Goal: Navigation & Orientation: Find specific page/section

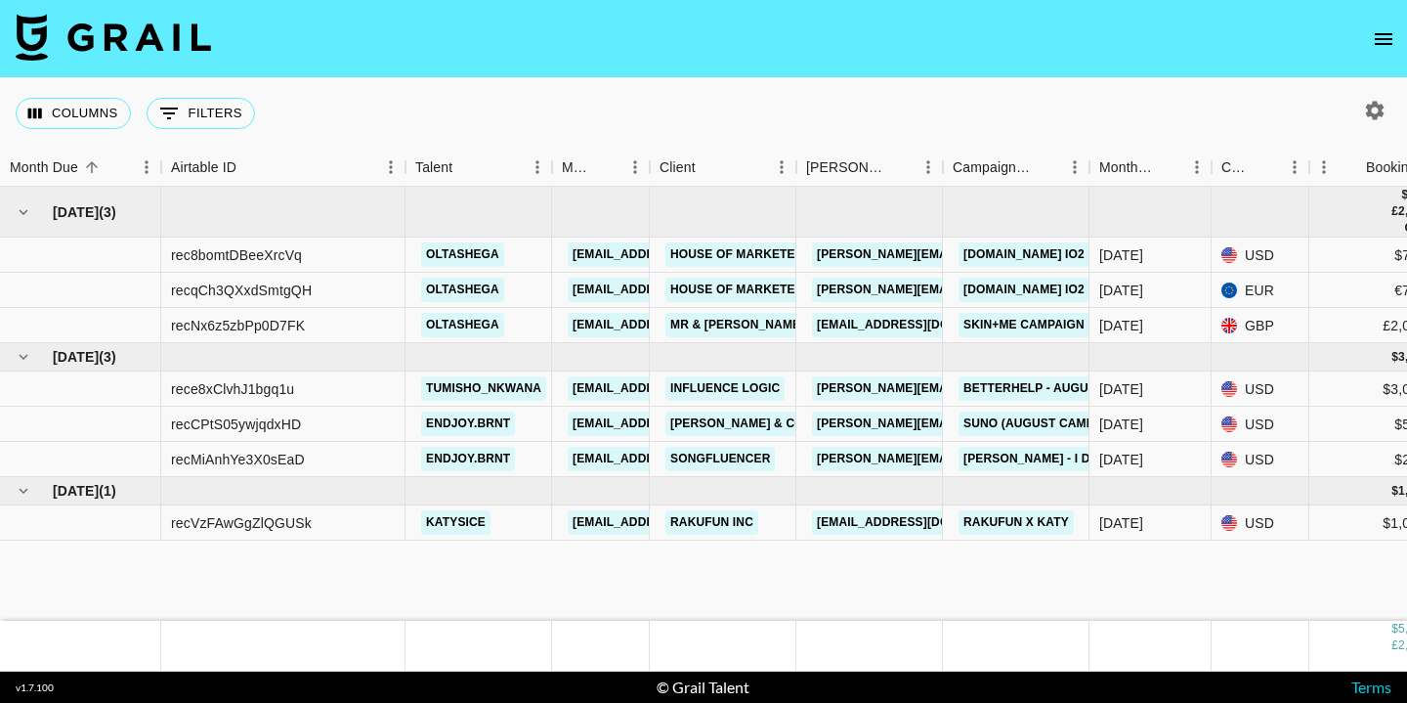
click at [1387, 36] on icon "open drawer" at bounding box center [1383, 38] width 23 height 23
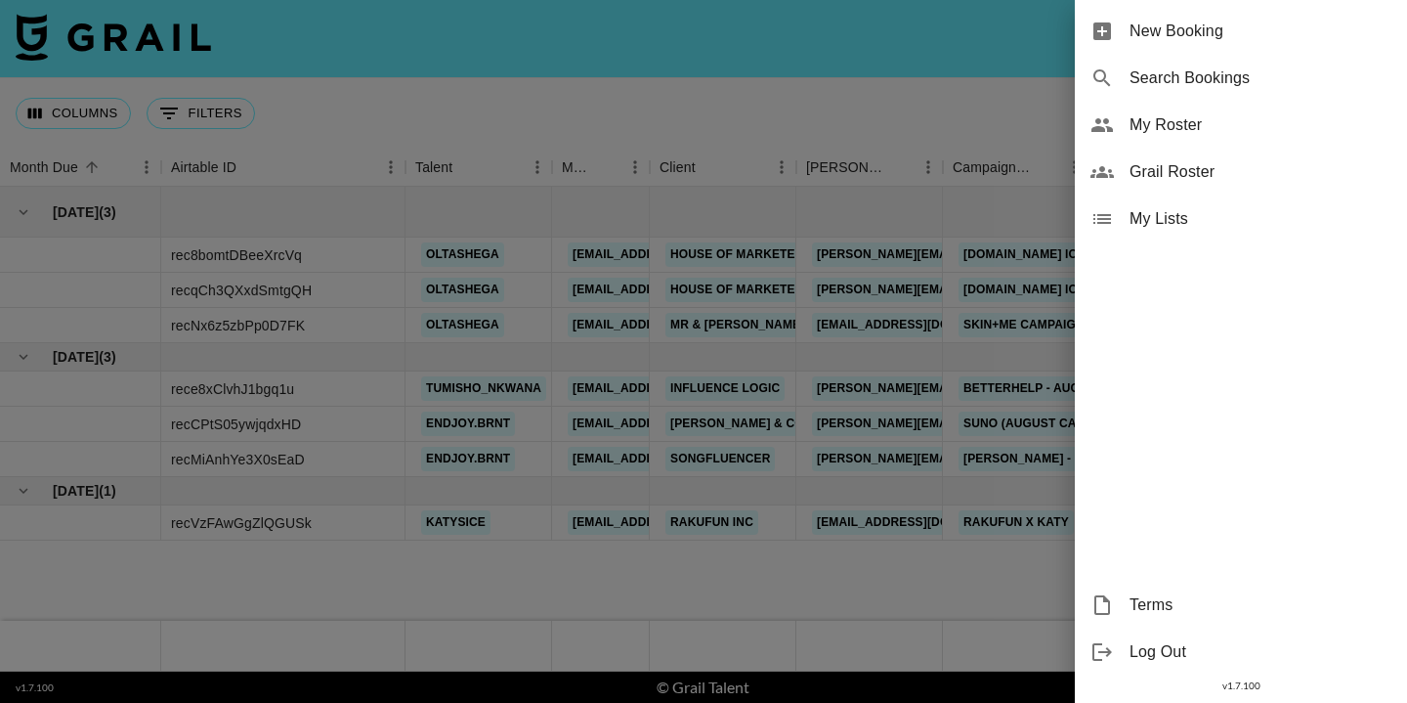
click at [1140, 127] on span "My Roster" at bounding box center [1261, 124] width 262 height 23
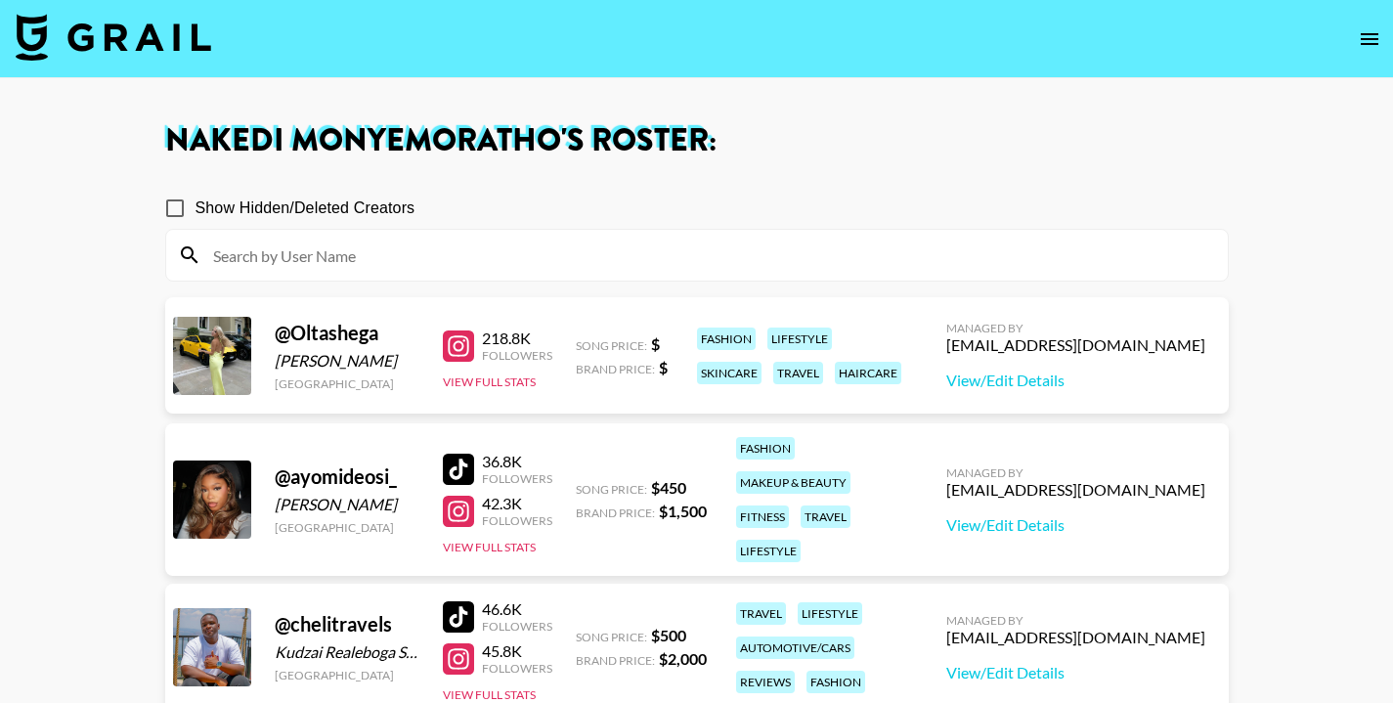
click at [1376, 27] on icon "open drawer" at bounding box center [1368, 38] width 23 height 23
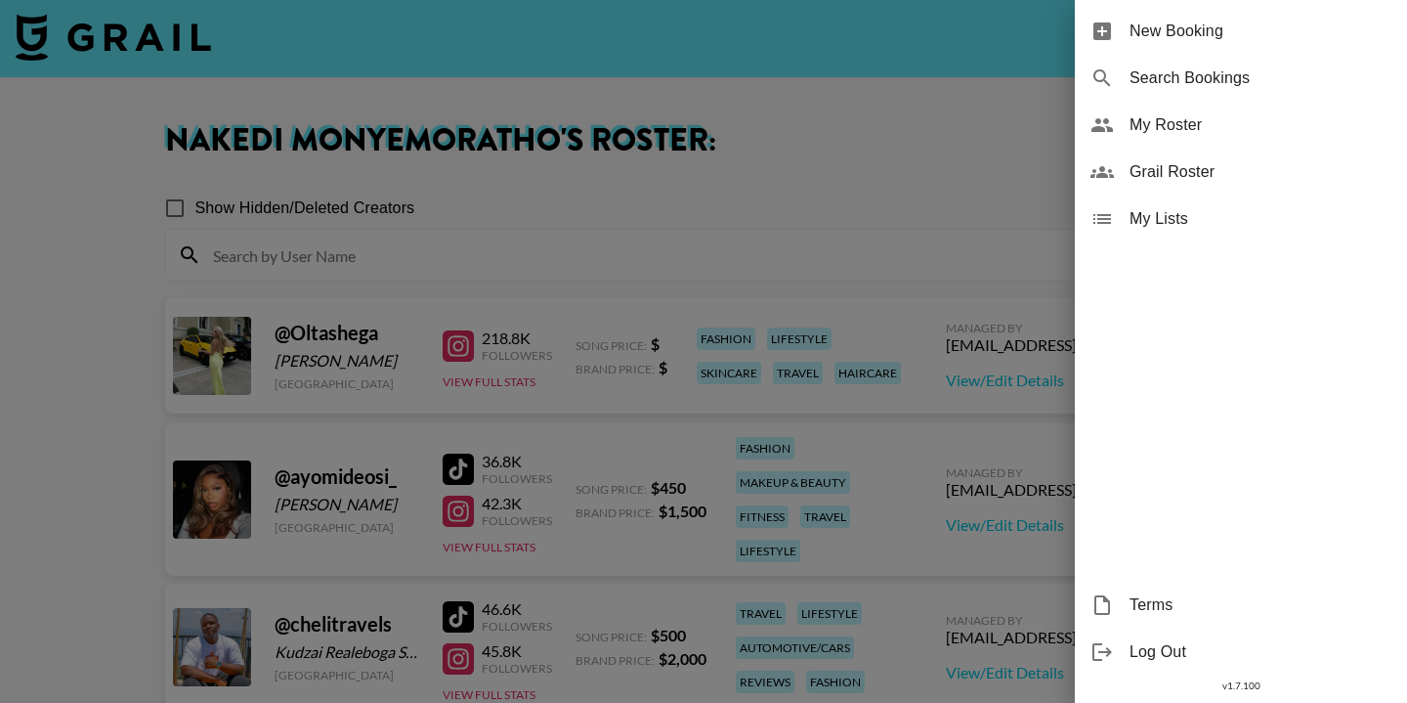
click at [1115, 170] on div "Grail Roster" at bounding box center [1241, 172] width 332 height 47
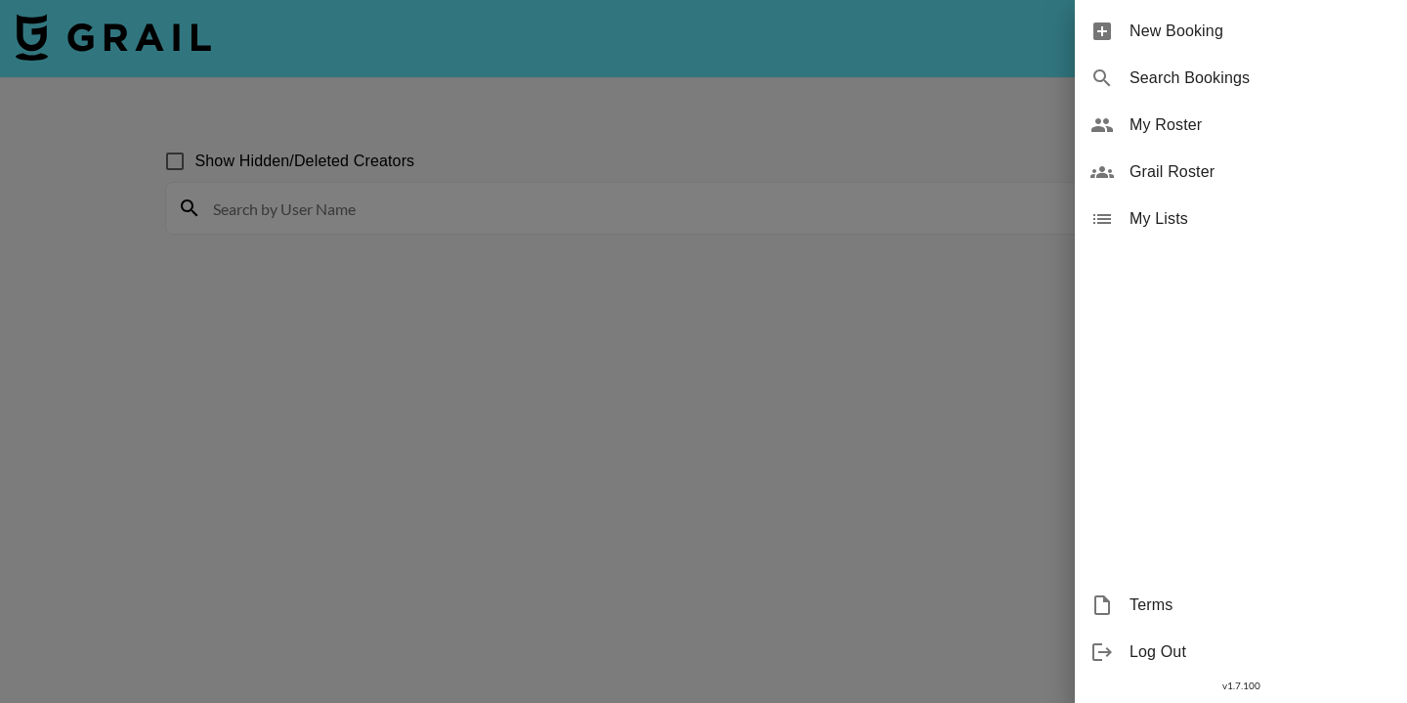
click at [1138, 219] on span "My Lists" at bounding box center [1261, 218] width 262 height 23
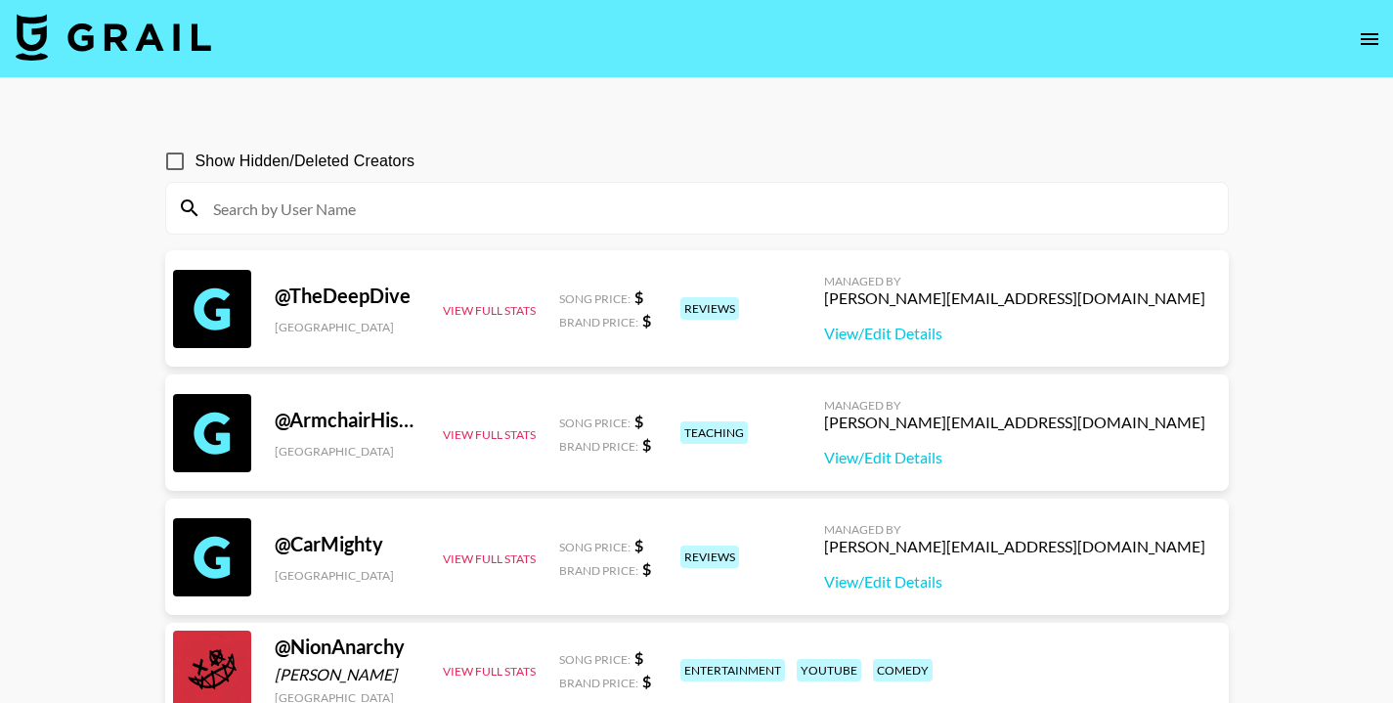
click at [1369, 40] on icon "open drawer" at bounding box center [1368, 38] width 23 height 23
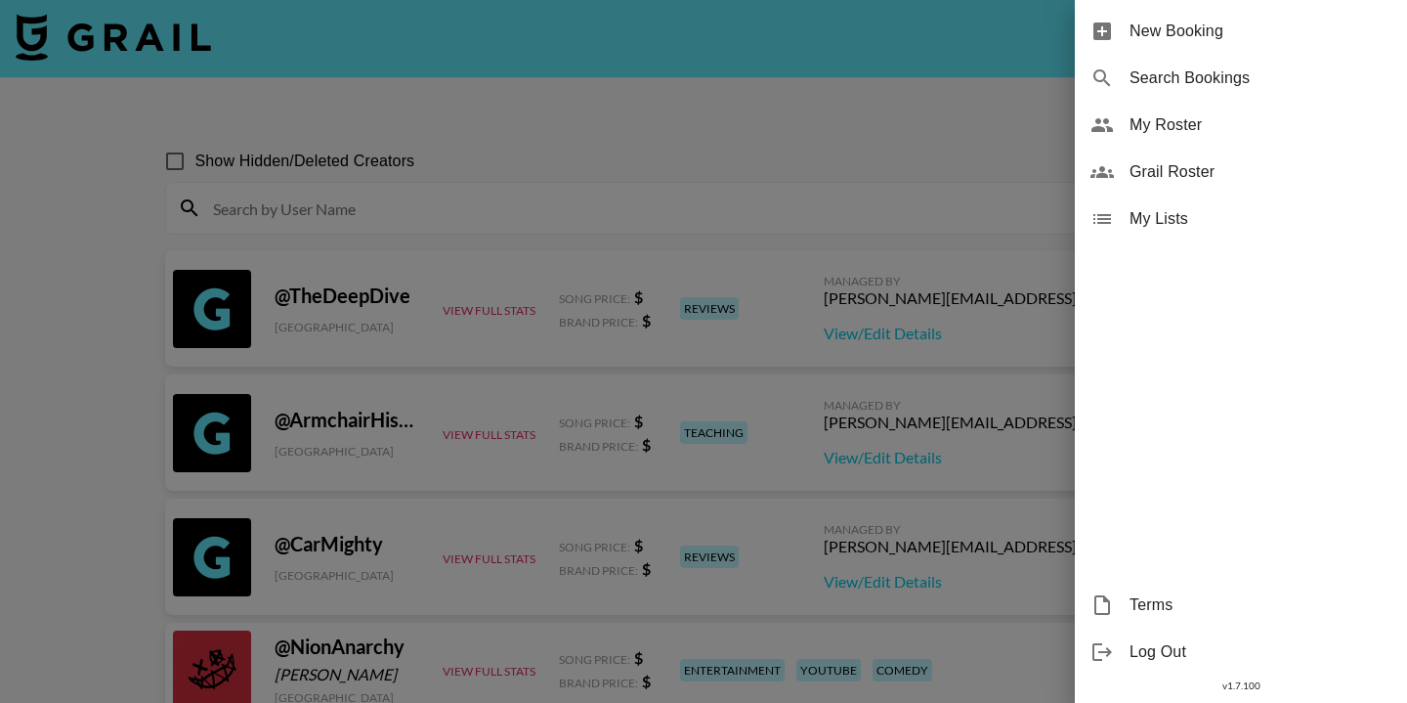
click at [1138, 220] on span "My Lists" at bounding box center [1261, 218] width 262 height 23
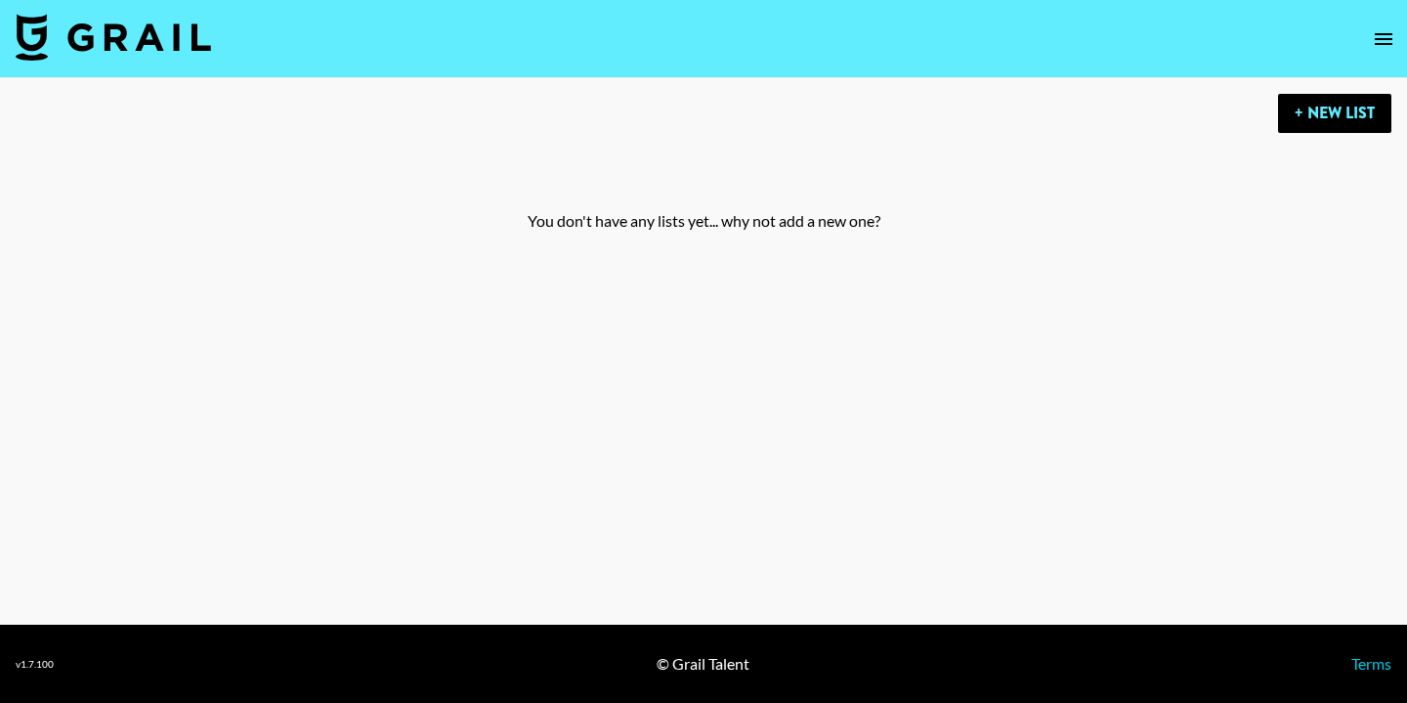
click at [1397, 41] on button "open drawer" at bounding box center [1383, 39] width 39 height 39
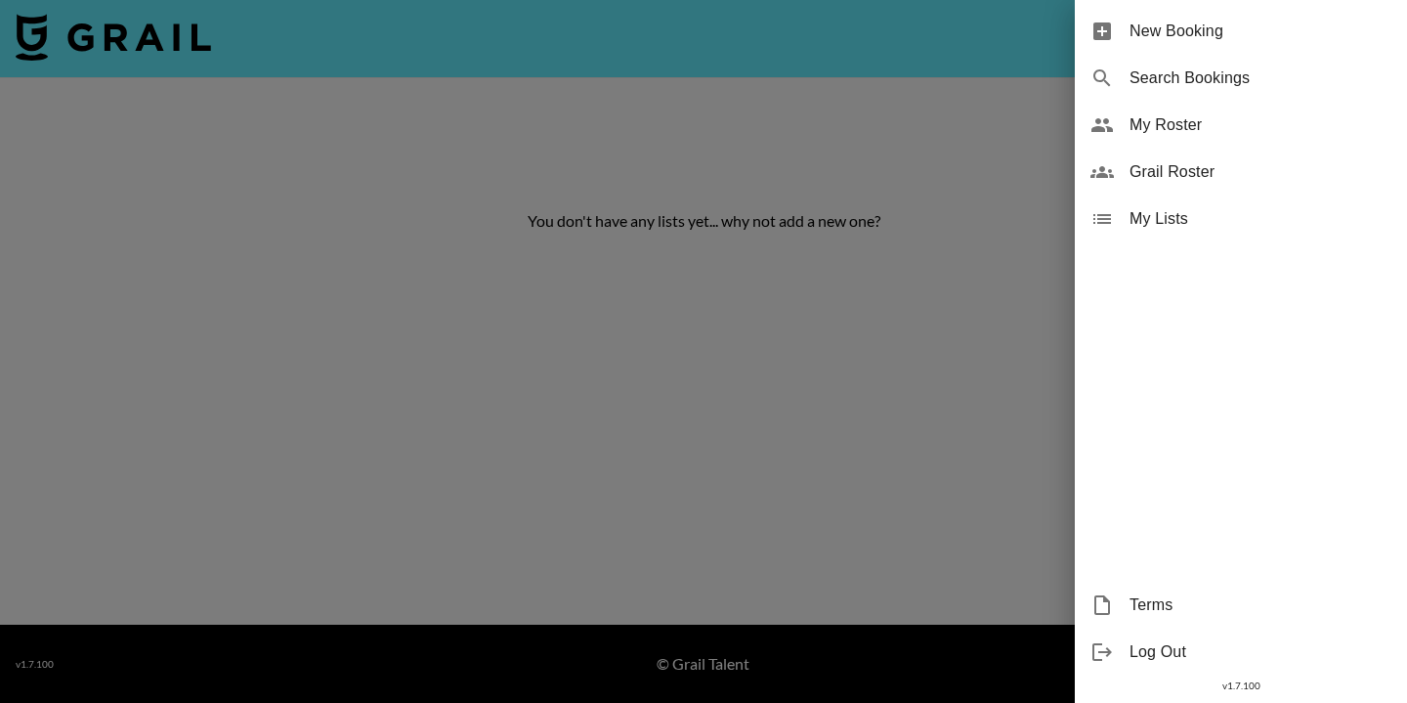
click at [1132, 181] on span "Grail Roster" at bounding box center [1261, 171] width 262 height 23
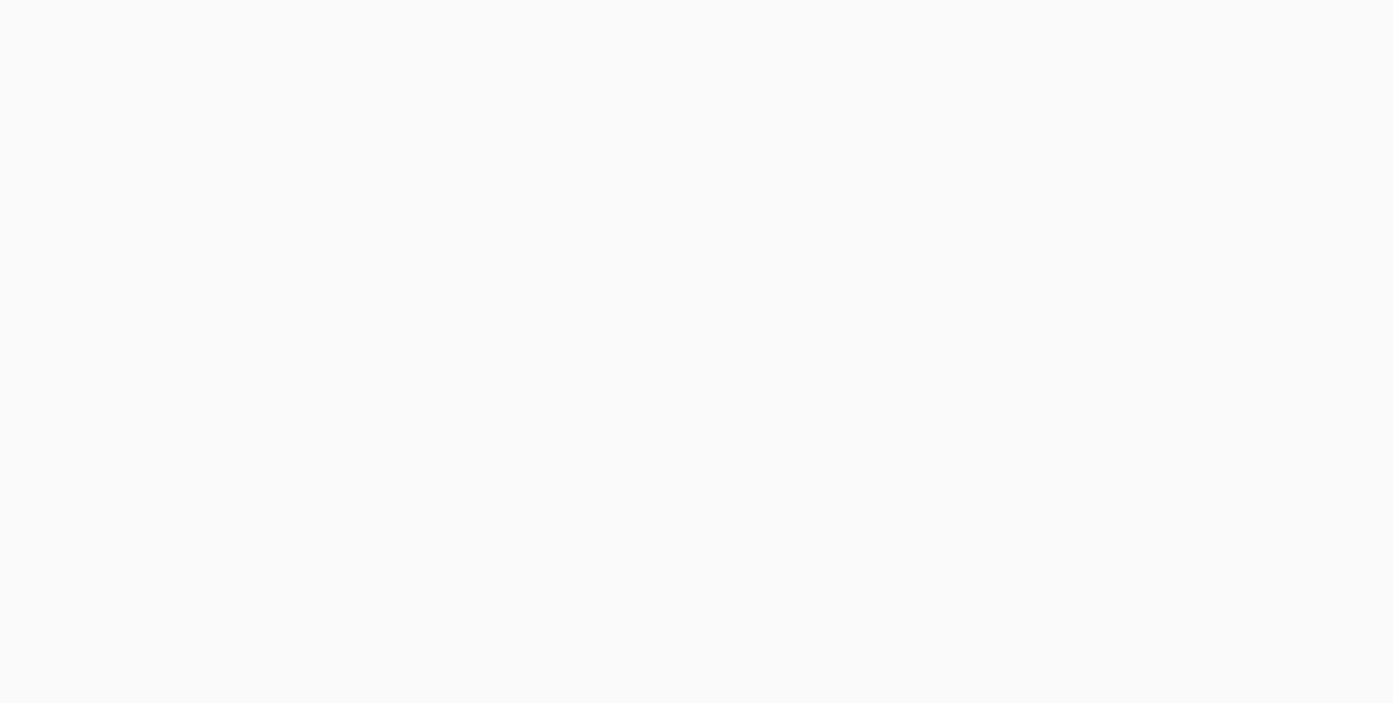
scroll to position [89807, 0]
